Goal: Information Seeking & Learning: Find specific page/section

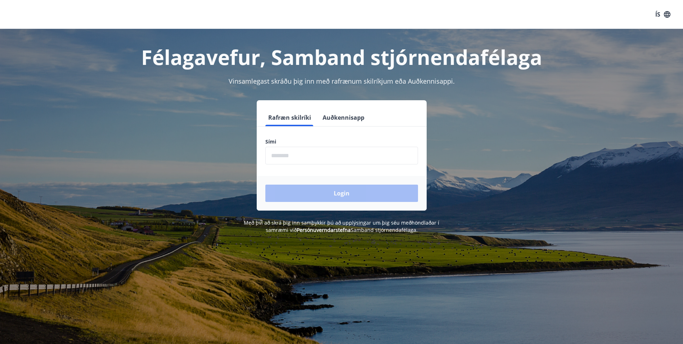
click at [343, 155] on input "phone" at bounding box center [341, 156] width 153 height 18
type input "********"
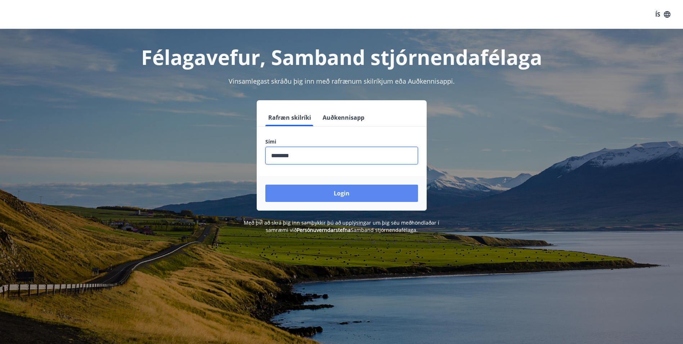
click at [342, 193] on button "Login" at bounding box center [341, 192] width 153 height 17
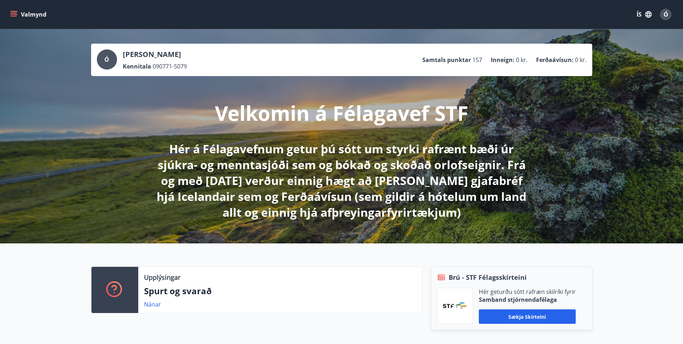
click at [10, 15] on button "Valmynd" at bounding box center [29, 14] width 41 height 13
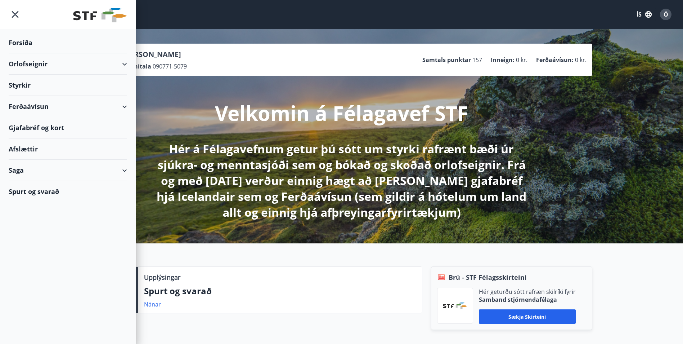
click at [47, 63] on div "Orlofseignir" at bounding box center [68, 63] width 119 height 21
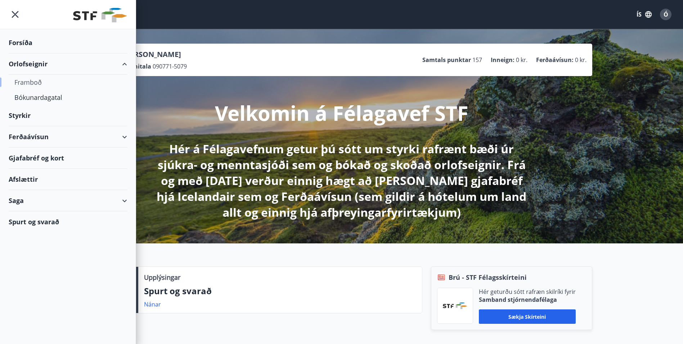
click at [38, 82] on div "Framboð" at bounding box center [67, 82] width 107 height 15
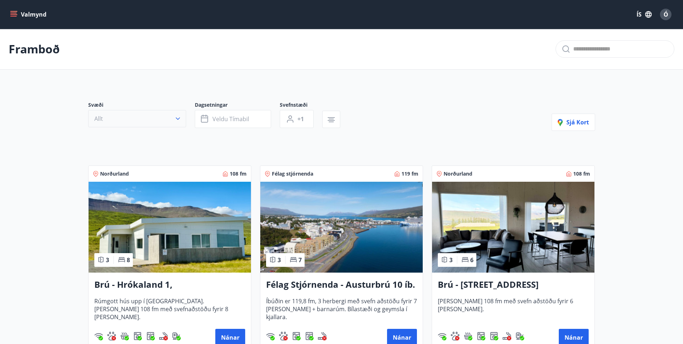
click at [178, 115] on icon "button" at bounding box center [177, 118] width 7 height 7
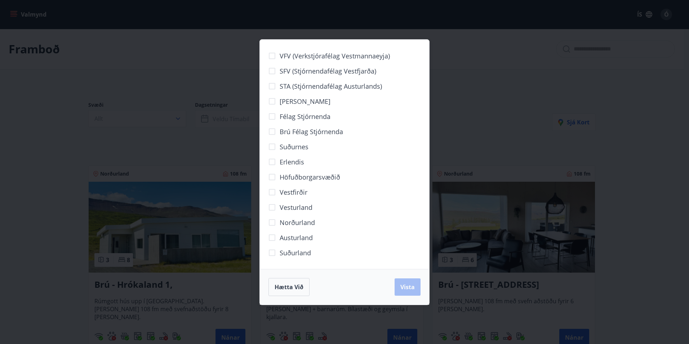
click at [69, 194] on div "VFV (Verkstjórafélag Vestmannaeyja) SFV (Stjórnendafélag Vestfjarða) STA (Stjór…" at bounding box center [344, 172] width 689 height 344
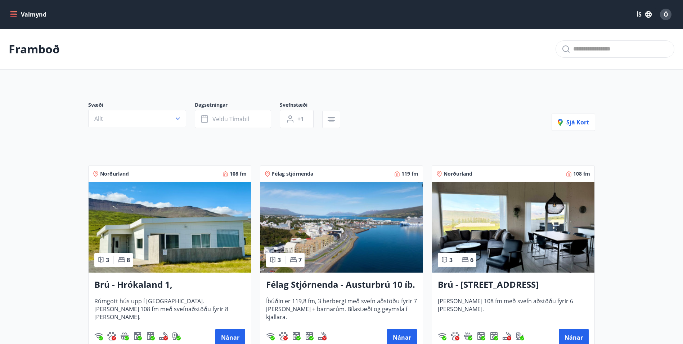
click at [665, 15] on span "Ó" at bounding box center [666, 14] width 5 height 8
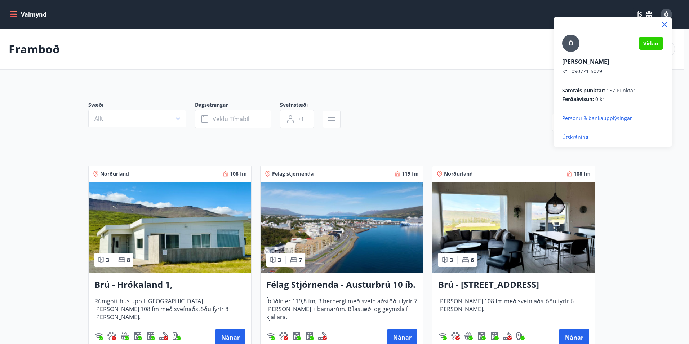
click at [465, 130] on div at bounding box center [344, 172] width 689 height 344
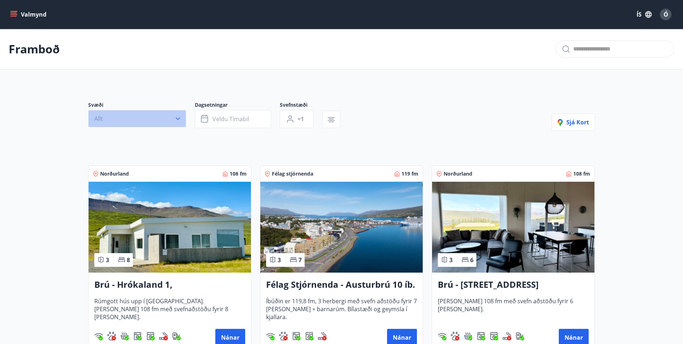
click at [176, 122] on button "Allt" at bounding box center [137, 118] width 98 height 17
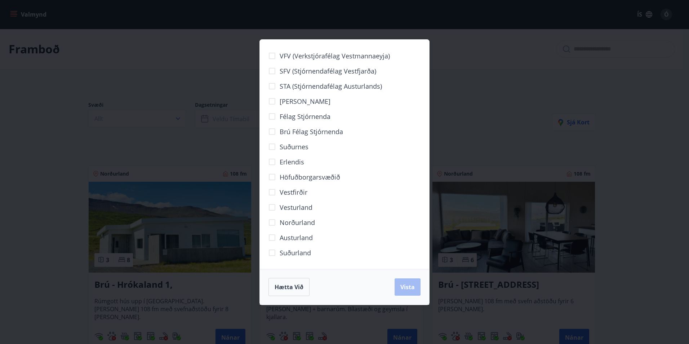
click at [101, 137] on div "VFV (Verkstjórafélag Vestmannaeyja) SFV (Stjórnendafélag Vestfjarða) STA (Stjór…" at bounding box center [344, 172] width 689 height 344
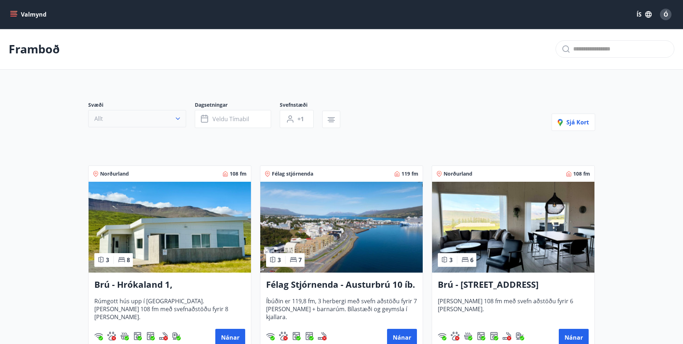
click at [175, 120] on icon "button" at bounding box center [177, 118] width 7 height 7
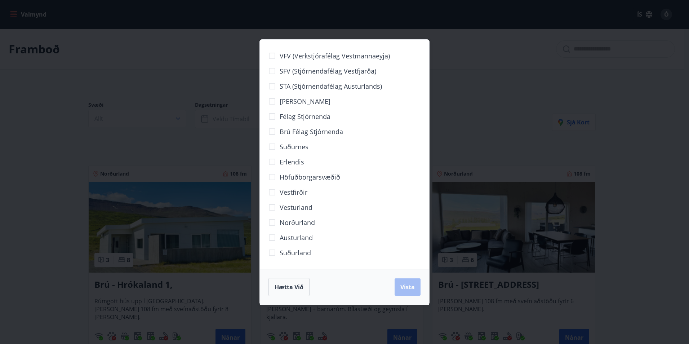
click at [501, 123] on div "VFV (Verkstjórafélag Vestmannaeyja) SFV (Stjórnendafélag Vestfjarða) STA (Stjór…" at bounding box center [344, 172] width 689 height 344
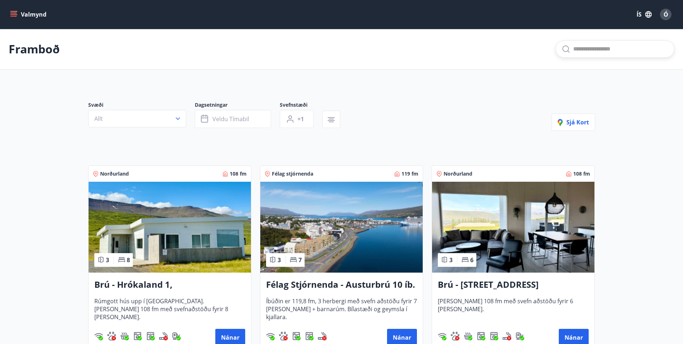
click at [604, 49] on input "text" at bounding box center [620, 49] width 95 height 12
type input "*******"
click at [606, 51] on input "text" at bounding box center [620, 49] width 95 height 12
click at [585, 71] on span "SFV - Þrætuás 2" at bounding box center [615, 72] width 107 height 9
type input "**********"
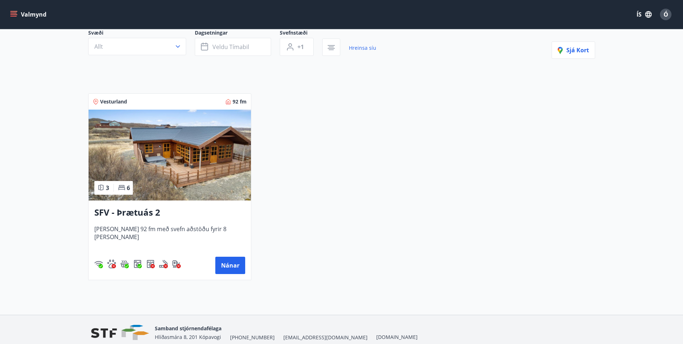
click at [140, 212] on h3 "SFV - Þrætuás 2" at bounding box center [169, 212] width 151 height 13
